Goal: Find specific page/section: Find specific page/section

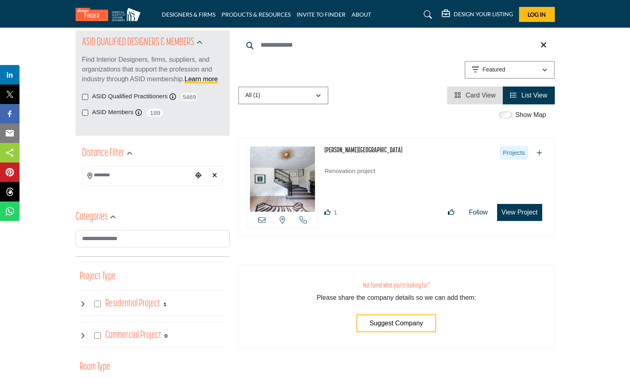
scroll to position [93, 0]
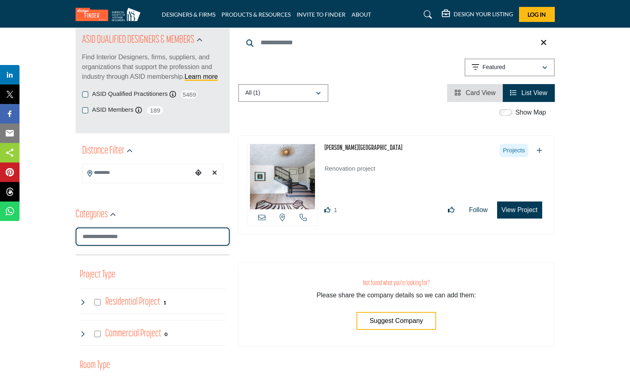
click at [143, 237] on input "Search Category" at bounding box center [153, 237] width 154 height 18
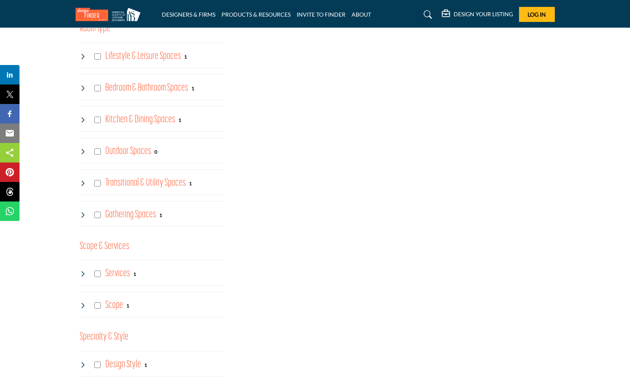
scroll to position [428, 0]
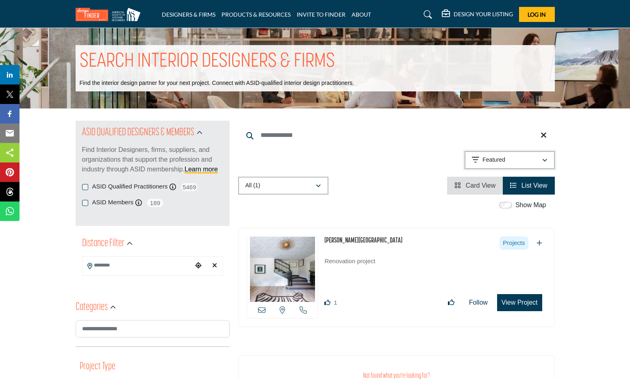
click at [503, 157] on p "Featured" at bounding box center [493, 160] width 23 height 8
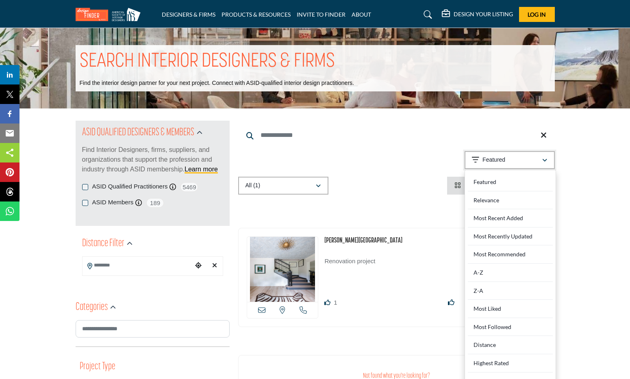
click at [503, 159] on p "Featured" at bounding box center [493, 160] width 23 height 8
